Goal: Find specific page/section: Find specific page/section

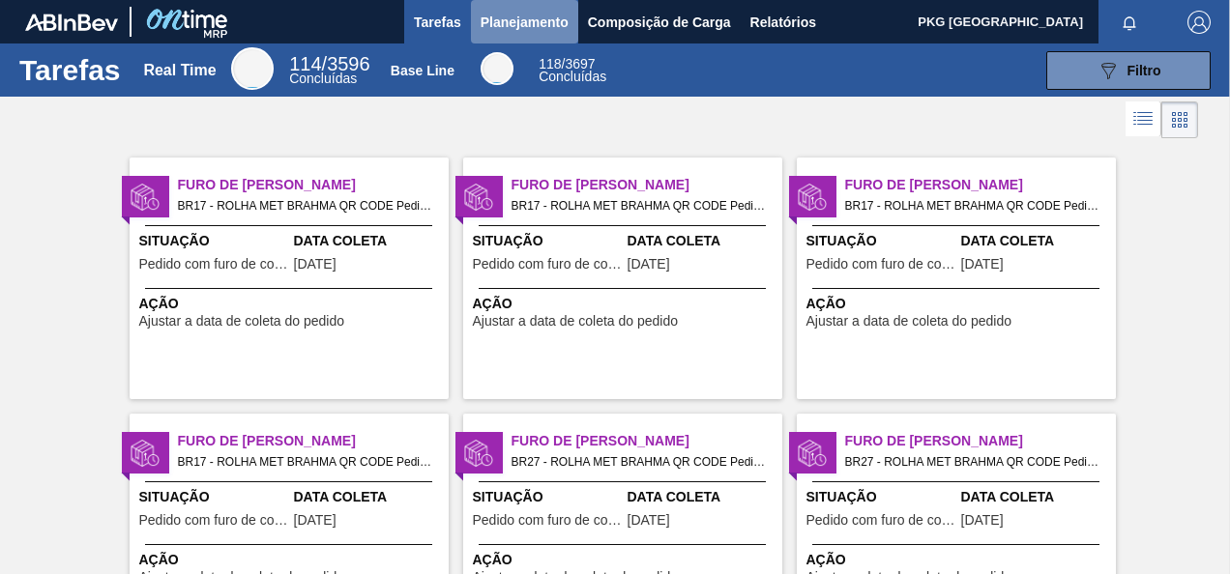
click at [505, 14] on span "Planejamento" at bounding box center [525, 22] width 88 height 23
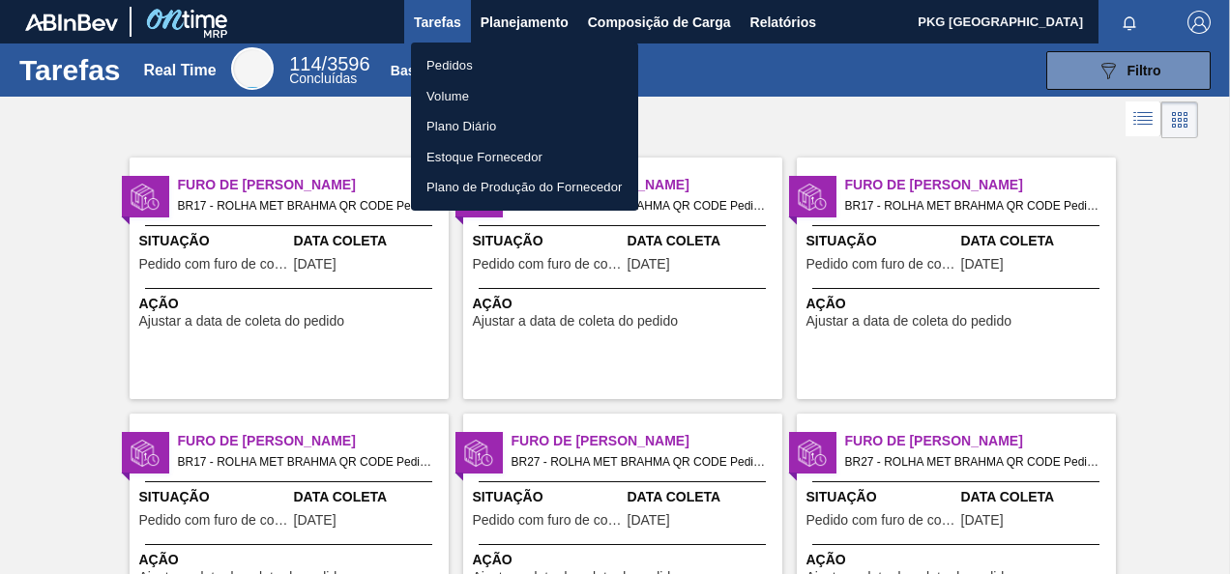
click at [472, 64] on li "Pedidos" at bounding box center [524, 65] width 227 height 31
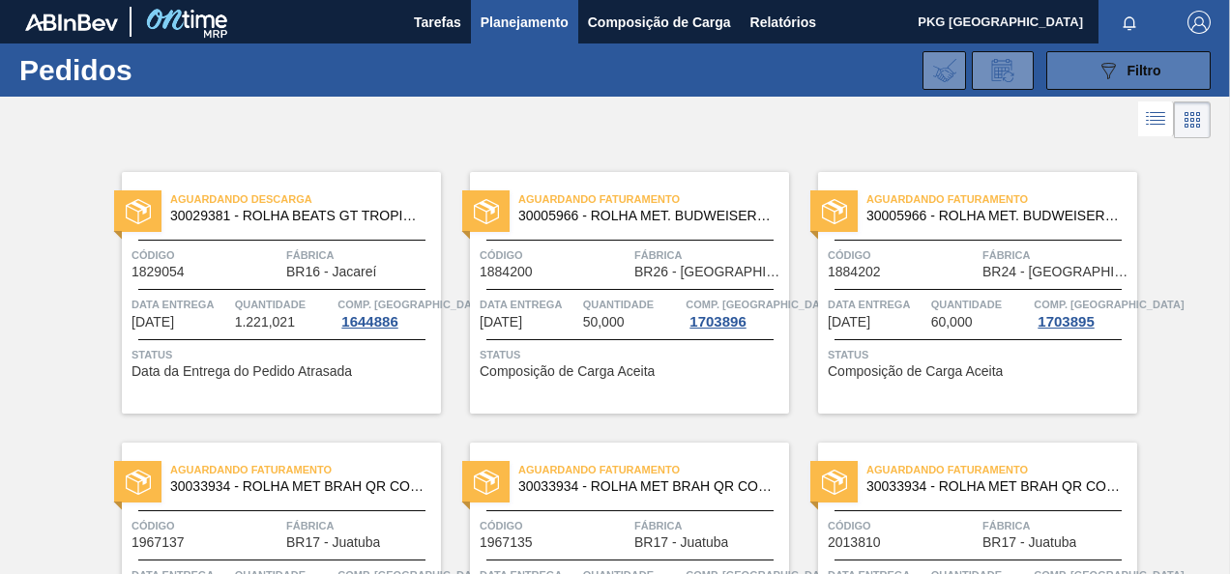
click at [1093, 71] on button "089F7B8B-B2A5-4AFE-B5C0-19BA573D28AC Filtro" at bounding box center [1128, 70] width 164 height 39
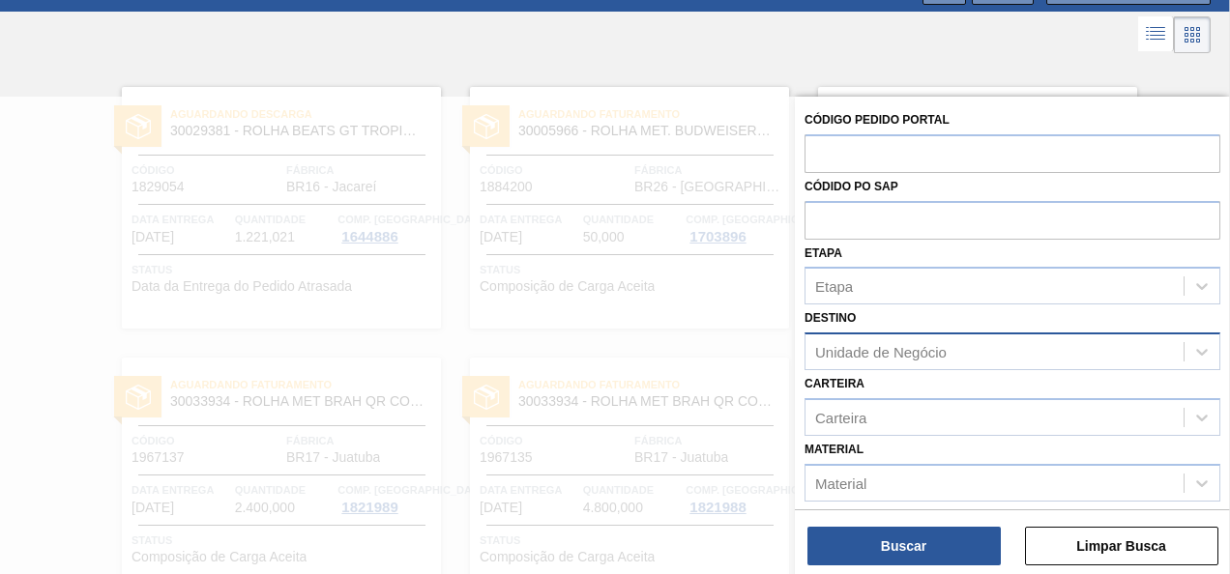
click at [972, 350] on div "Unidade de Negócio" at bounding box center [995, 352] width 378 height 28
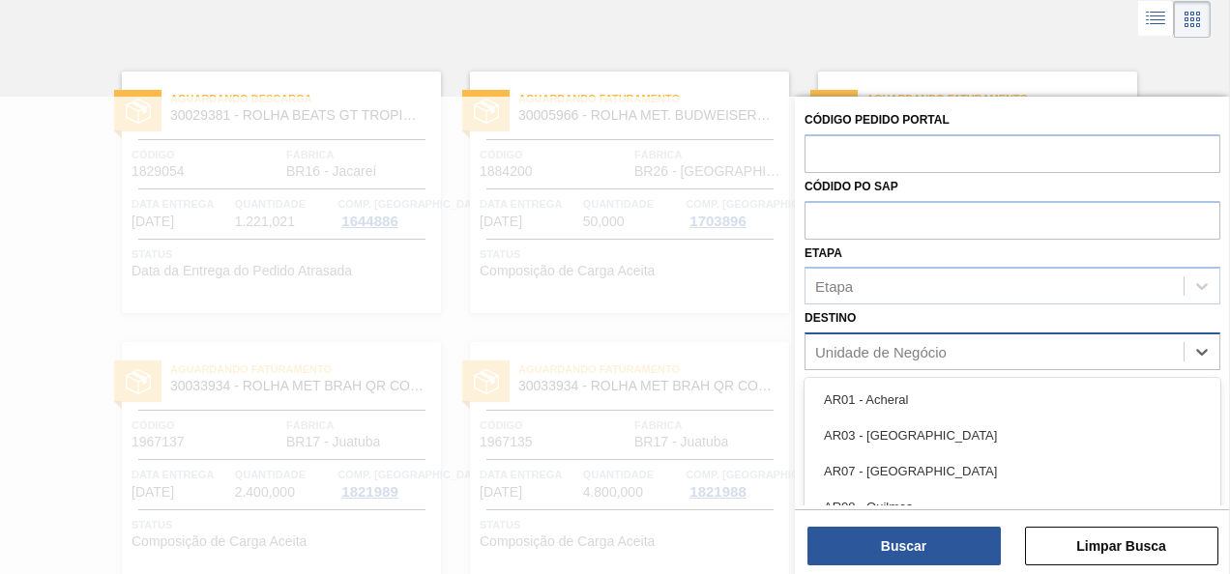
scroll to position [101, 0]
type input "p"
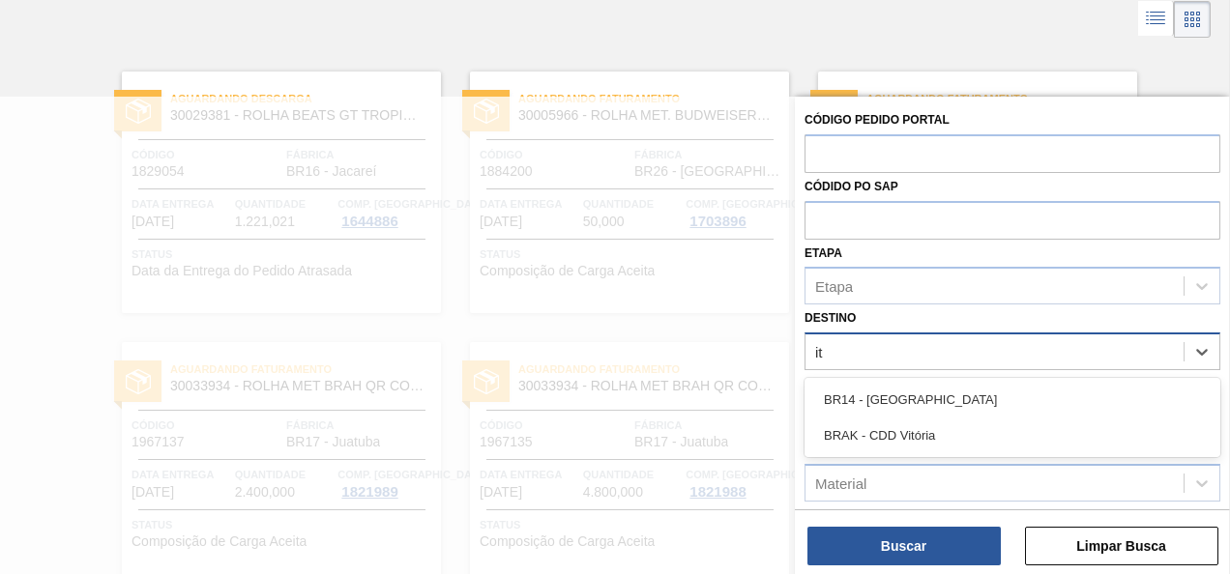
type input "i"
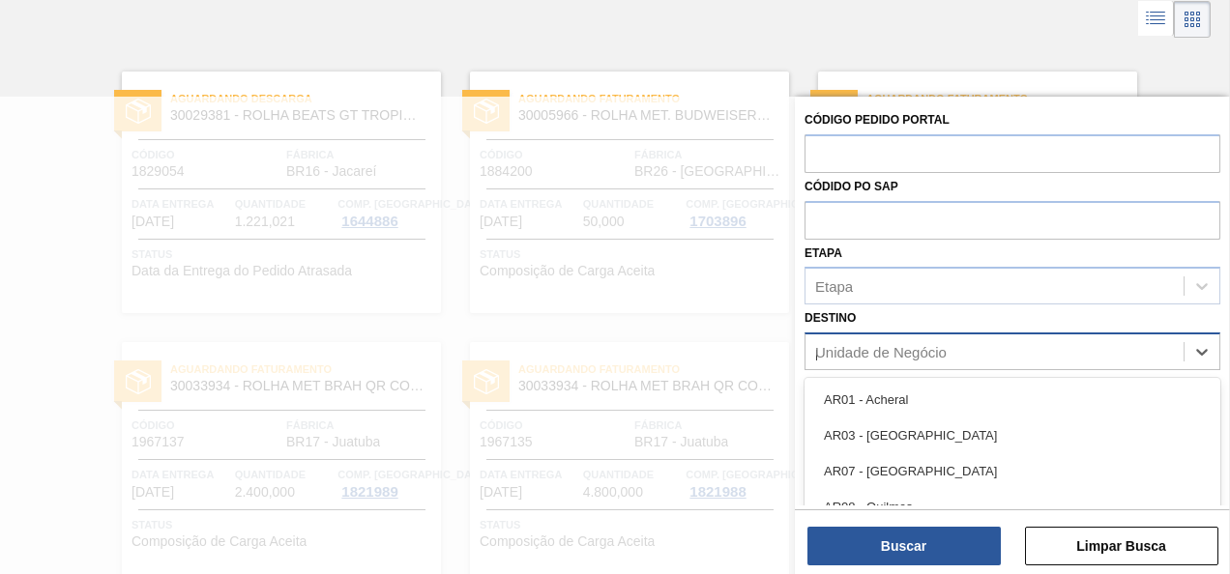
type input "per"
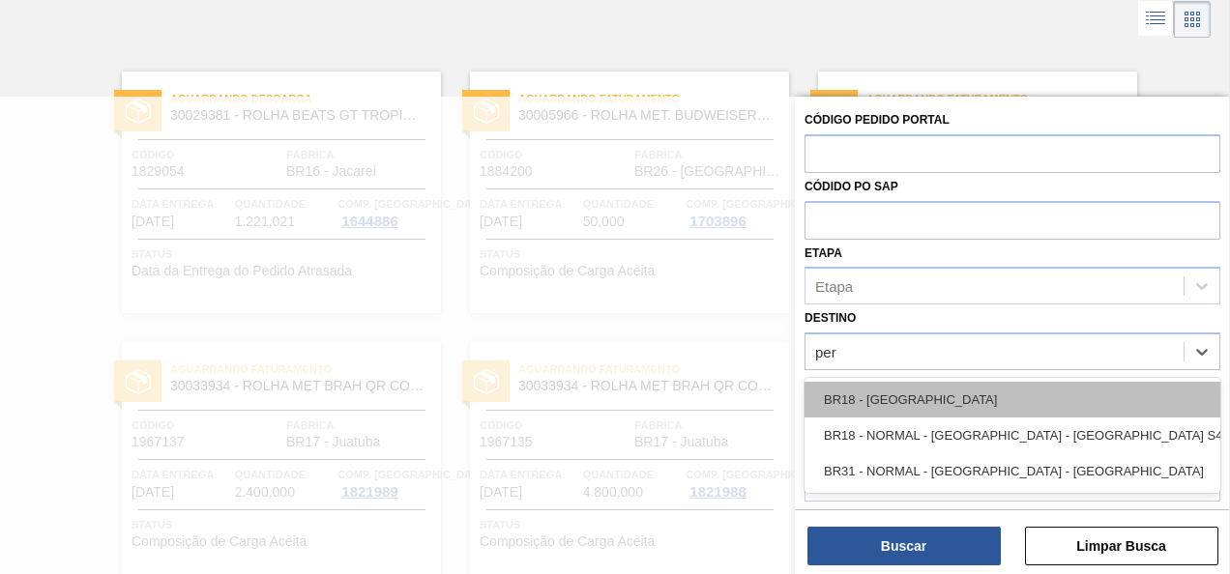
click at [960, 384] on div "BR18 - [GEOGRAPHIC_DATA]" at bounding box center [1013, 400] width 416 height 36
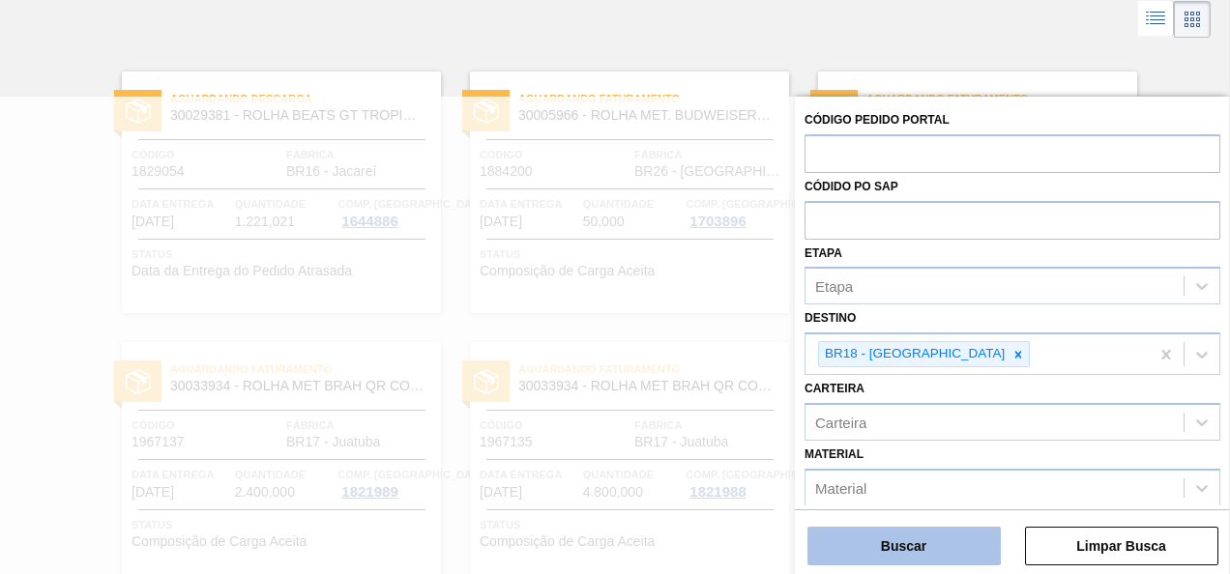
click at [943, 542] on button "Buscar" at bounding box center [903, 546] width 193 height 39
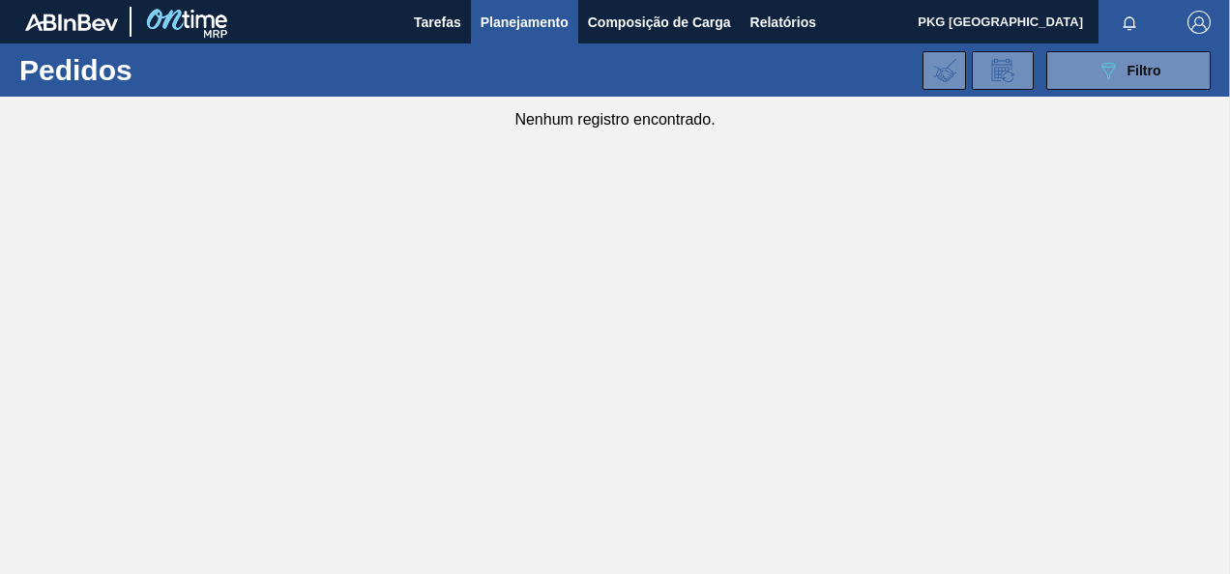
scroll to position [0, 0]
click at [1112, 59] on icon "089F7B8B-B2A5-4AFE-B5C0-19BA573D28AC" at bounding box center [1108, 70] width 23 height 23
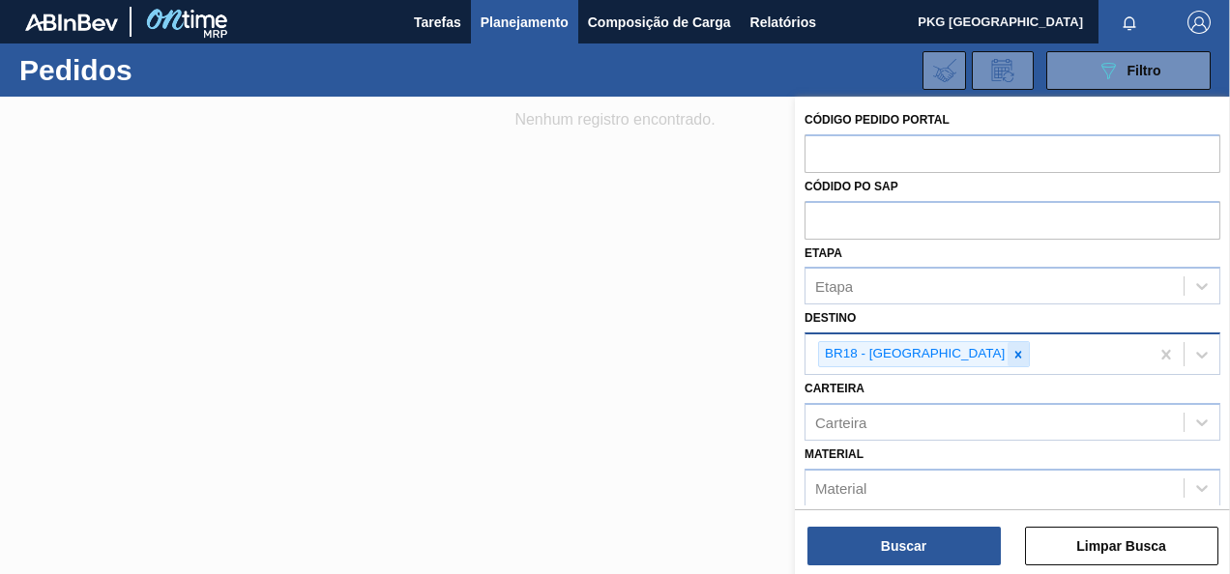
click at [1011, 348] on icon at bounding box center [1018, 355] width 14 height 14
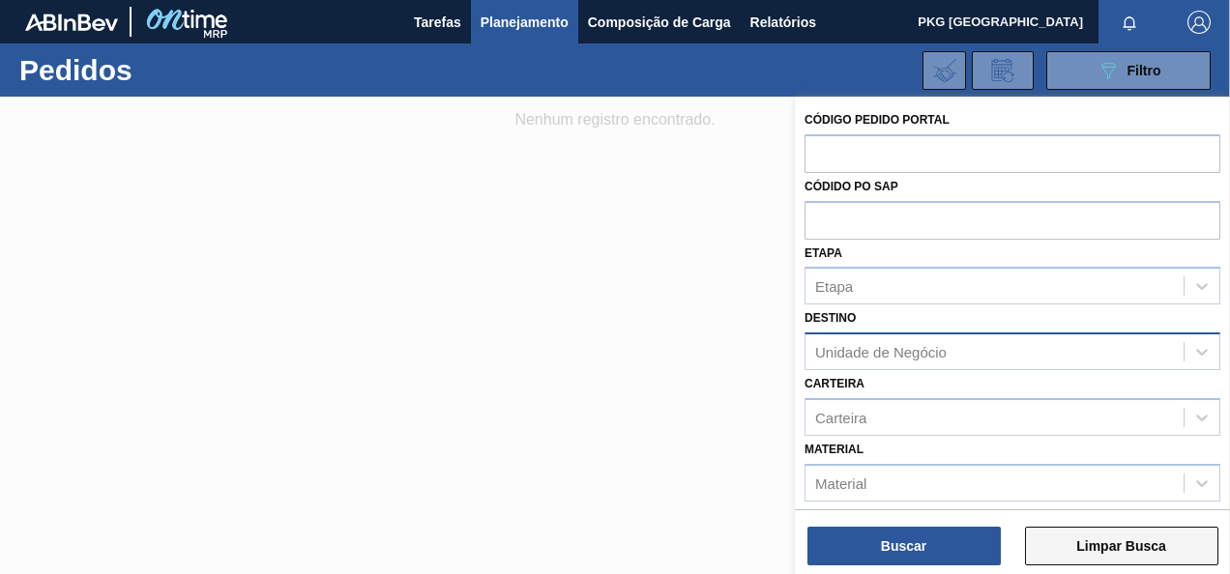
click at [1060, 542] on button "Limpar Busca" at bounding box center [1121, 546] width 193 height 39
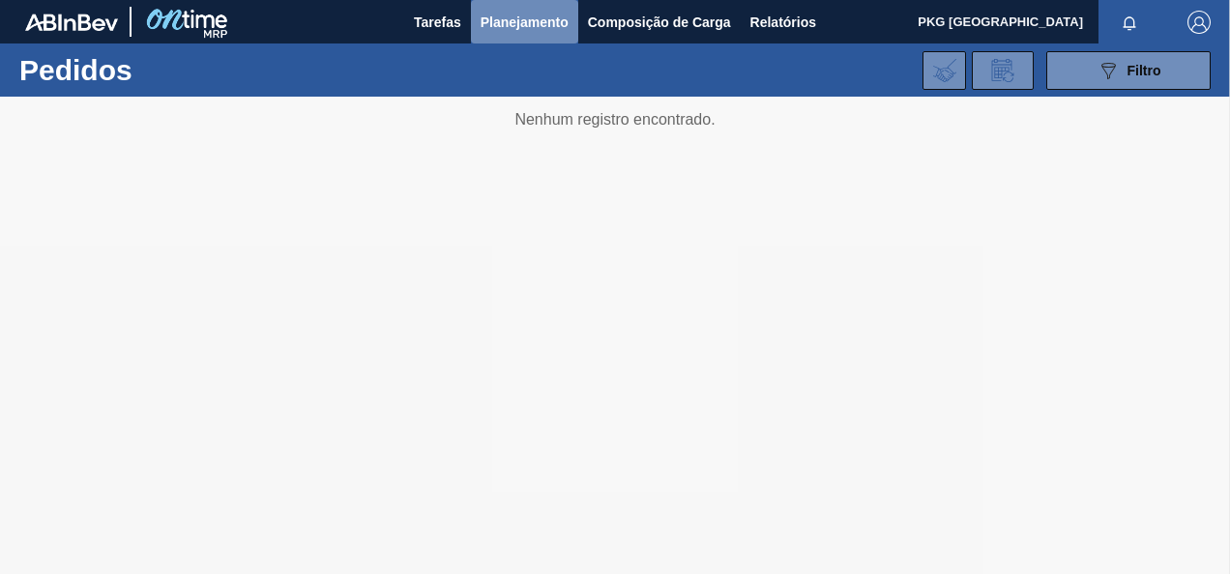
click at [528, 30] on span "Planejamento" at bounding box center [525, 22] width 88 height 23
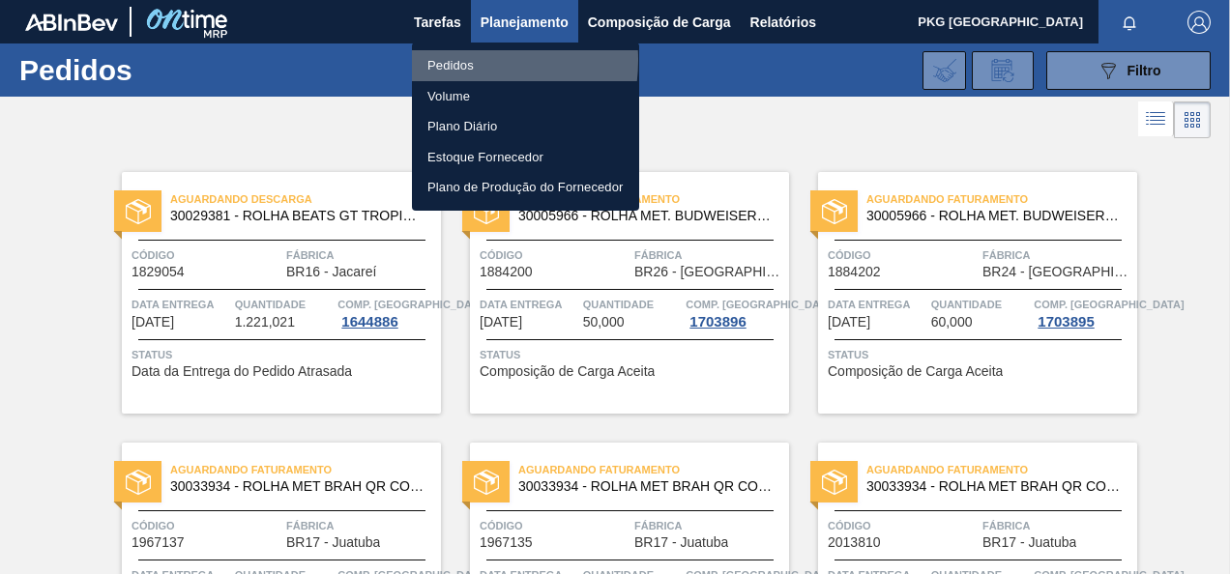
click at [450, 60] on li "Pedidos" at bounding box center [525, 65] width 227 height 31
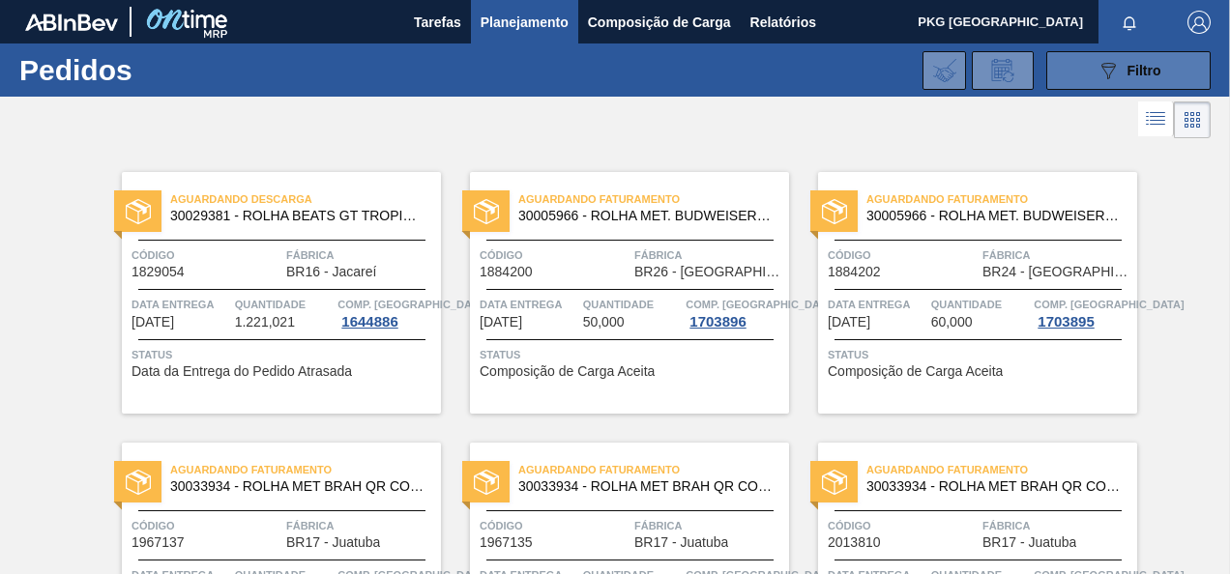
click at [1128, 80] on div "089F7B8B-B2A5-4AFE-B5C0-19BA573D28AC Filtro" at bounding box center [1129, 70] width 65 height 23
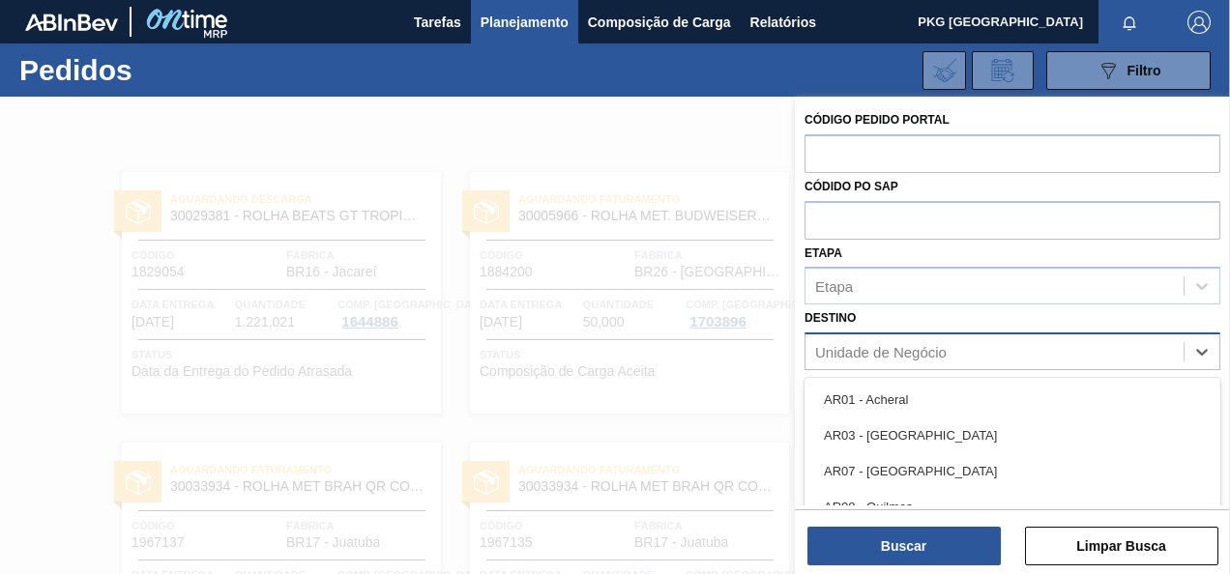
scroll to position [101, 0]
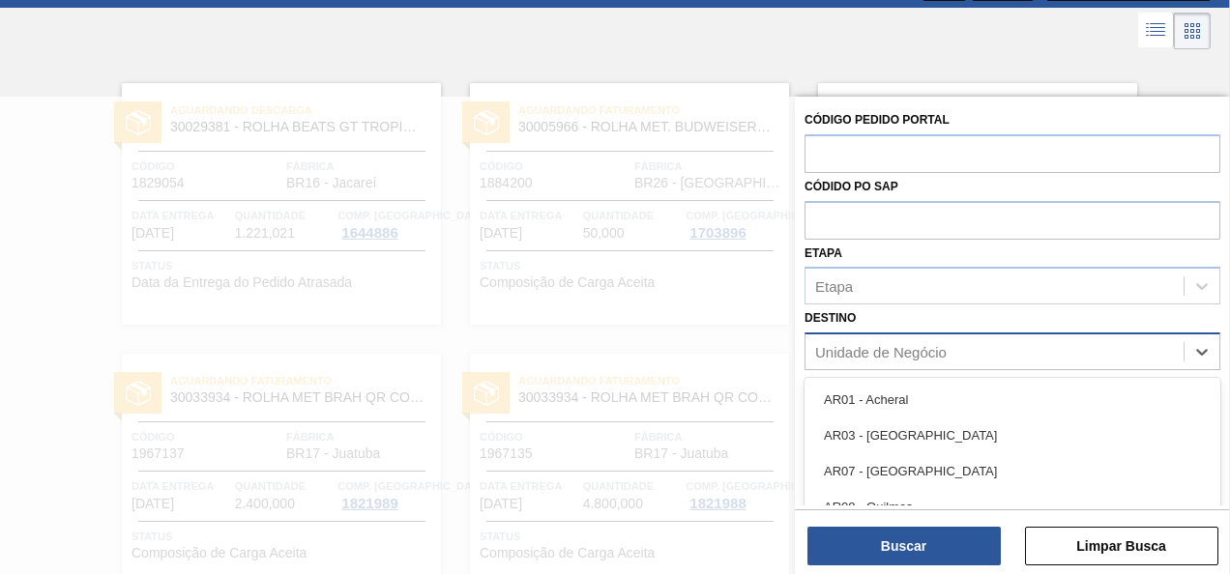
click at [978, 350] on div "Unidade de Negócio" at bounding box center [995, 352] width 378 height 28
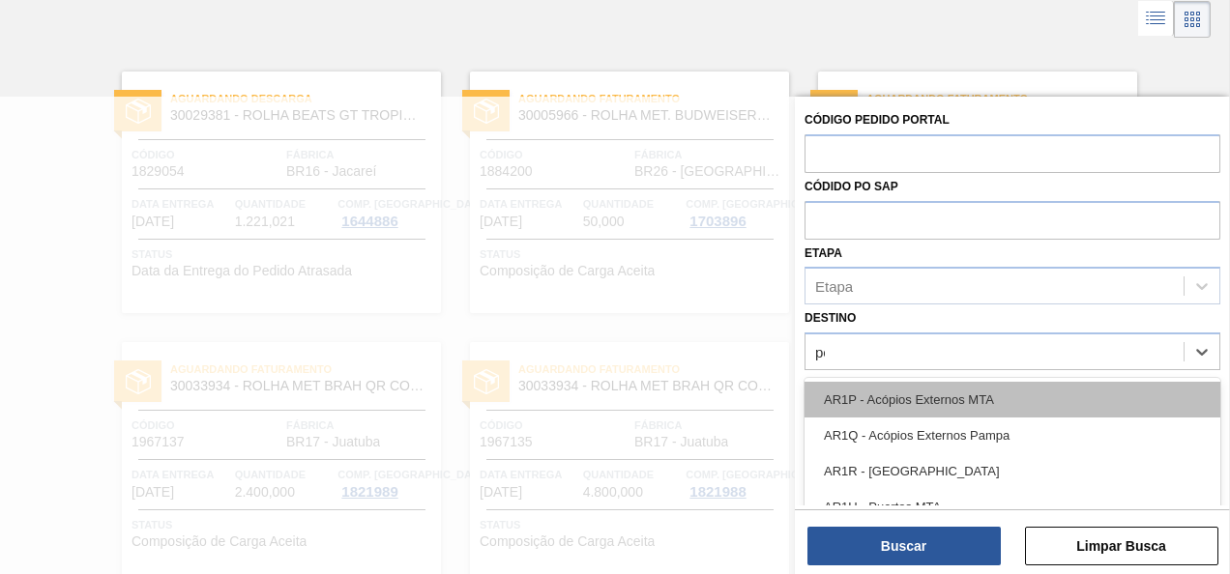
type input "per"
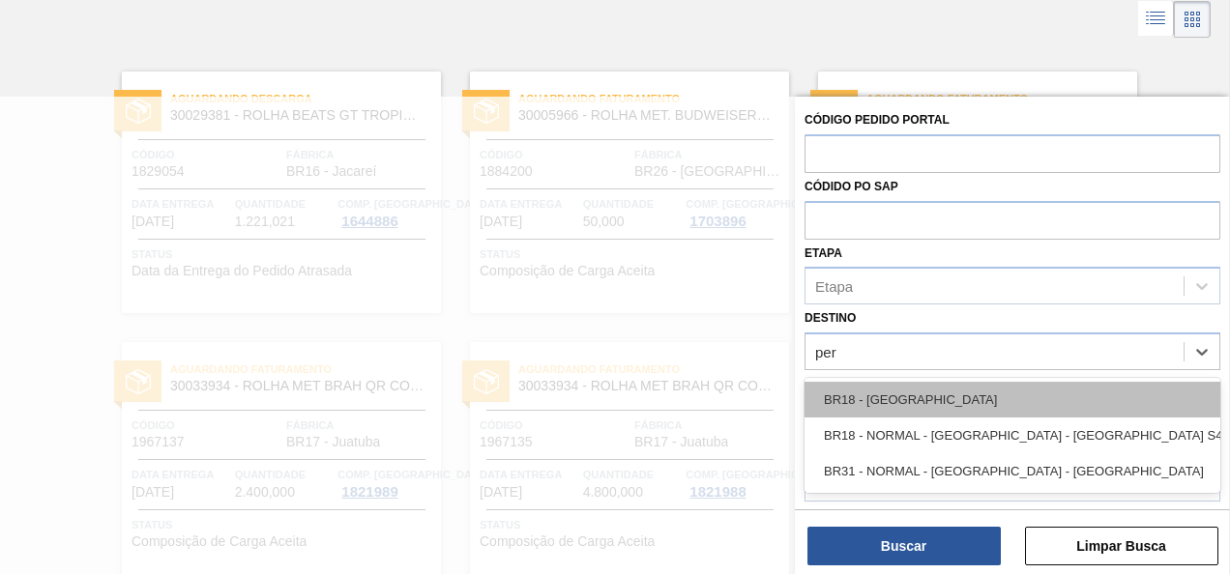
click at [927, 399] on div "BR18 - [GEOGRAPHIC_DATA]" at bounding box center [1013, 400] width 416 height 36
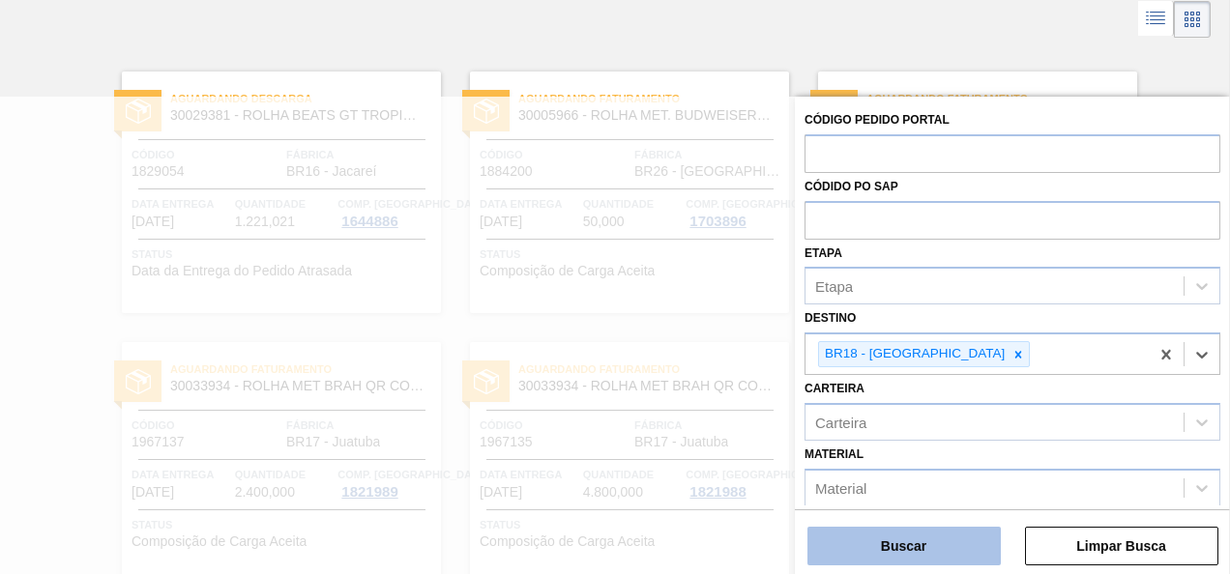
click at [972, 553] on button "Buscar" at bounding box center [903, 546] width 193 height 39
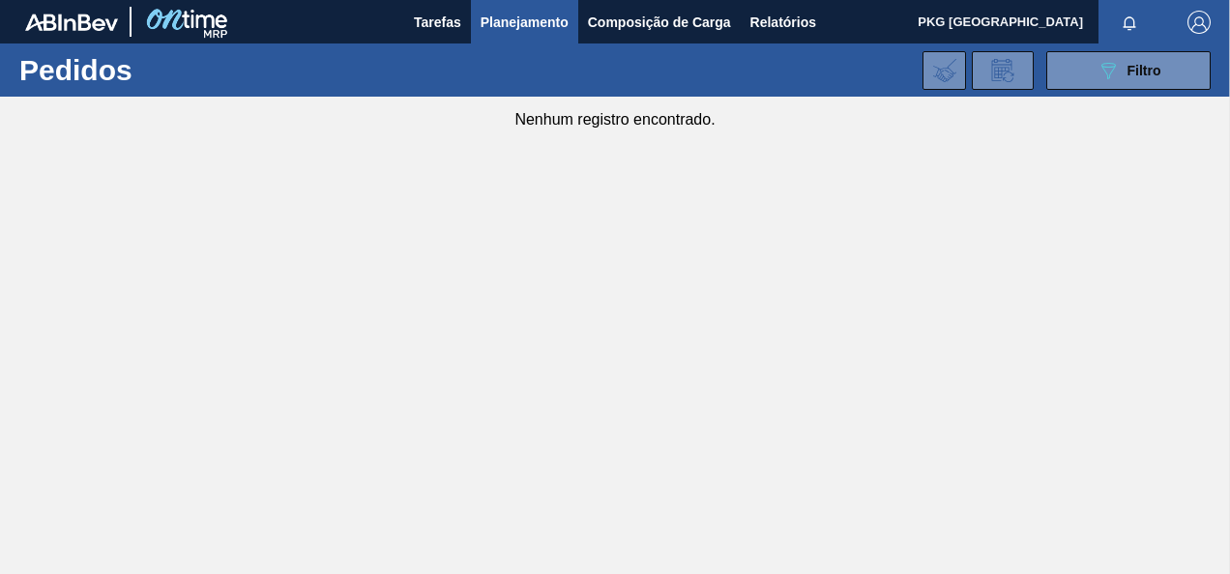
scroll to position [0, 0]
click at [1110, 55] on button "089F7B8B-B2A5-4AFE-B5C0-19BA573D28AC Filtro" at bounding box center [1128, 70] width 164 height 39
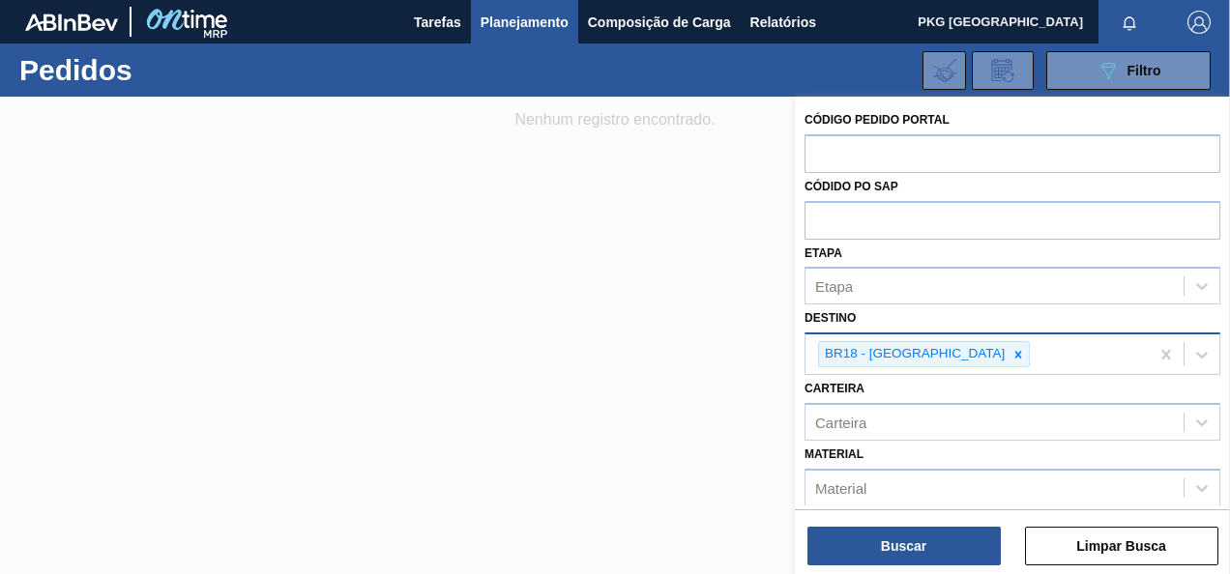
click at [1011, 355] on icon at bounding box center [1018, 355] width 14 height 14
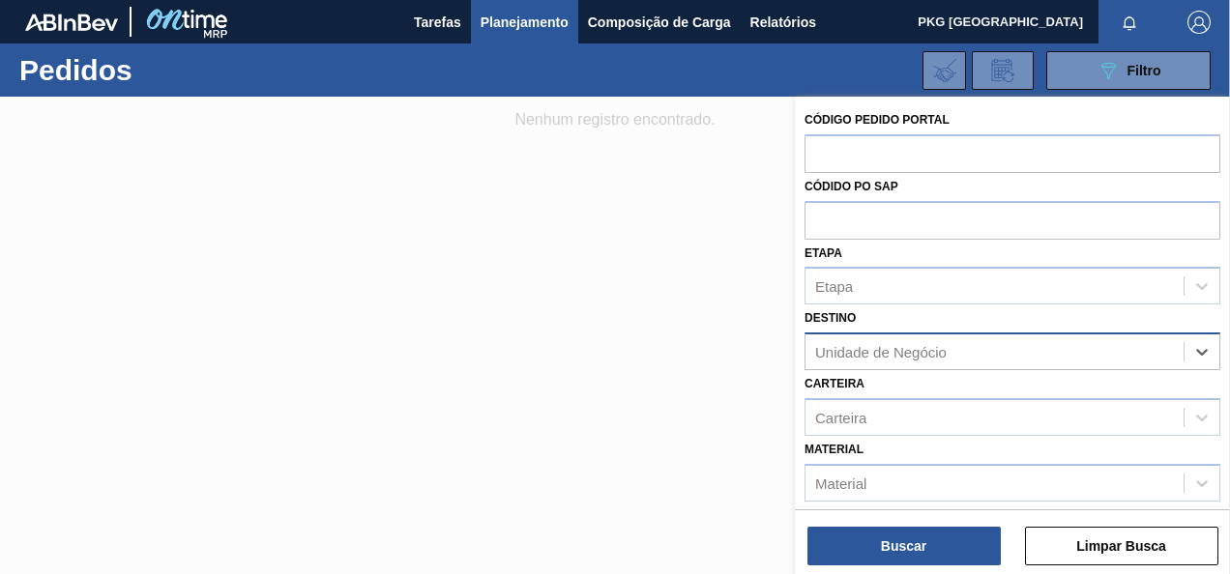
click at [953, 352] on div "Unidade de Negócio" at bounding box center [995, 352] width 378 height 28
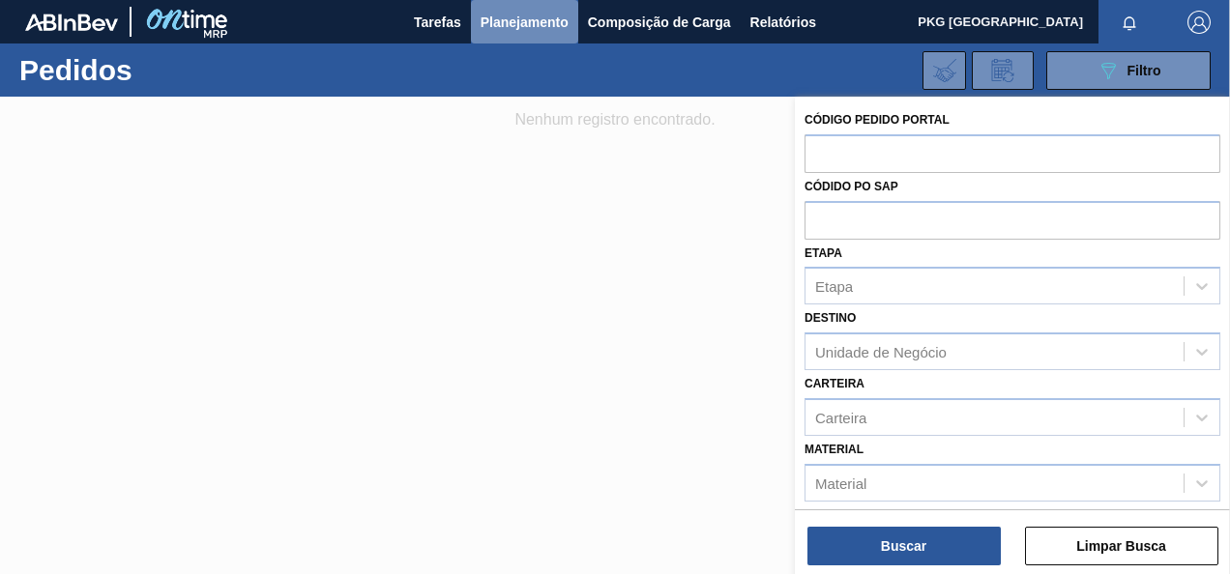
click at [501, 12] on span "Planejamento" at bounding box center [525, 22] width 88 height 23
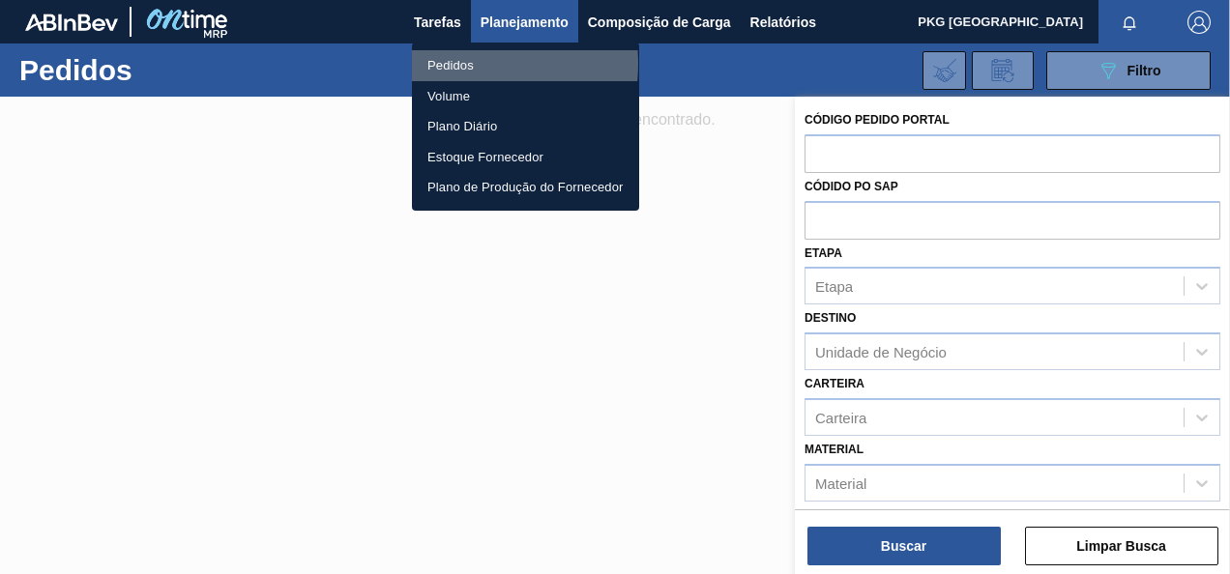
click at [454, 64] on li "Pedidos" at bounding box center [525, 65] width 227 height 31
